Goal: Find specific page/section: Find specific page/section

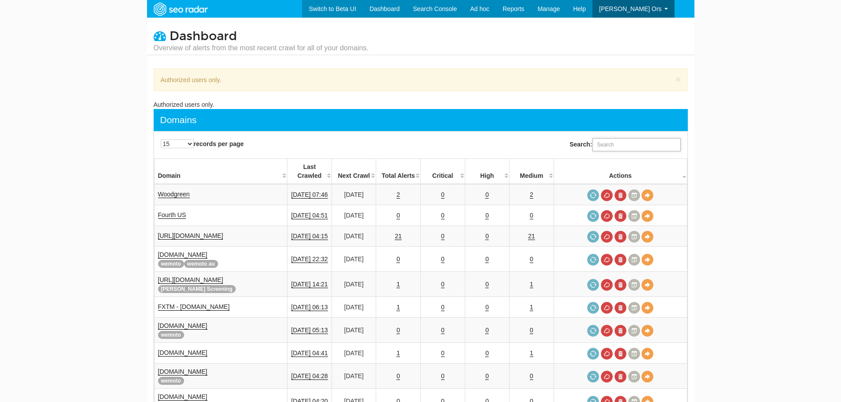
click at [621, 149] on input "Search:" at bounding box center [636, 144] width 88 height 13
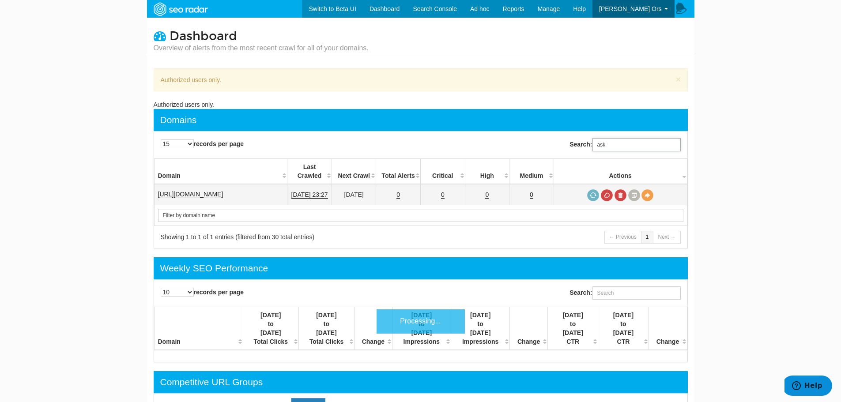
type input "ask"
click at [168, 191] on link "[URL][DOMAIN_NAME]" at bounding box center [190, 195] width 65 height 8
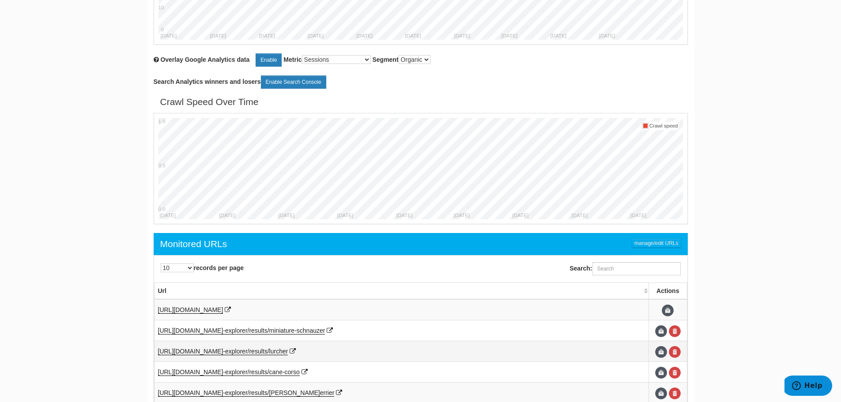
scroll to position [132, 0]
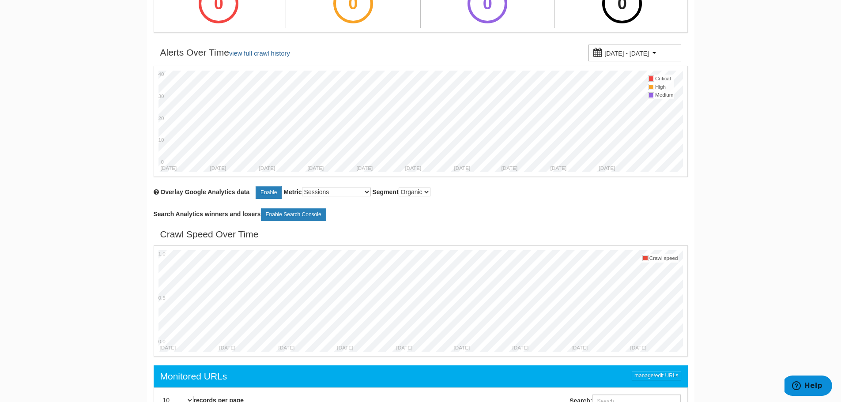
click at [760, 182] on body "Switch to Beta UI Dashboard Search Console Keyword Winners and Losers Page Winn…" at bounding box center [420, 69] width 841 height 402
